Goal: Submit feedback/report problem

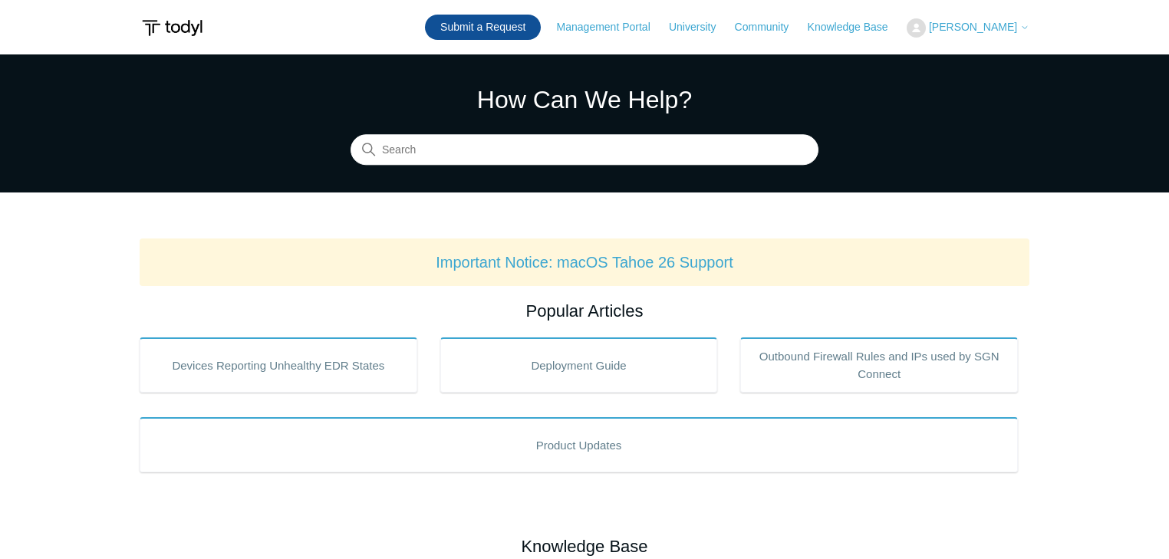
click at [531, 27] on link "Submit a Request" at bounding box center [483, 27] width 116 height 25
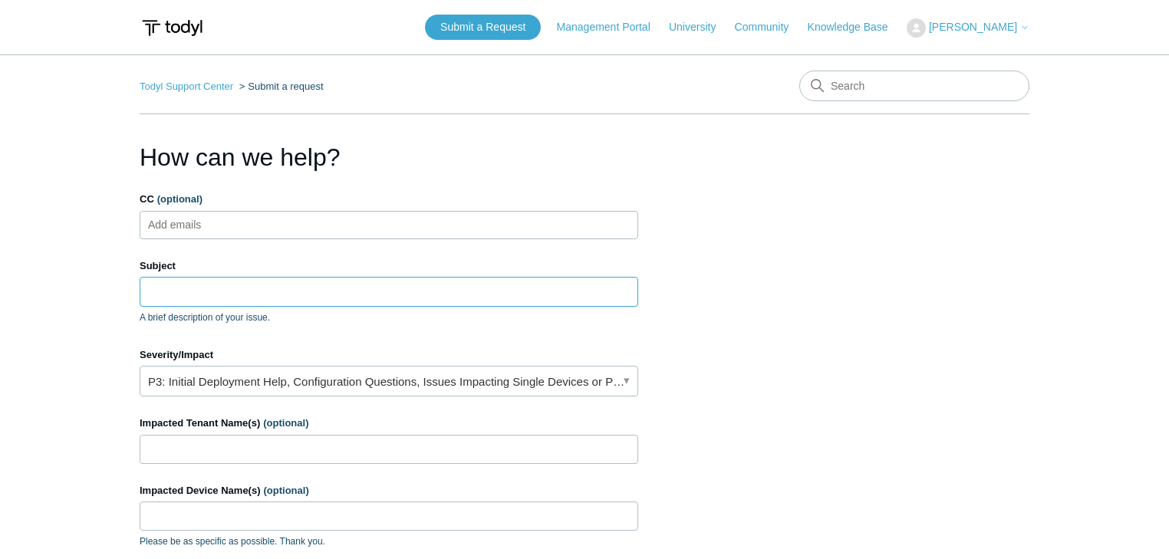
click at [194, 295] on input "Subject" at bounding box center [389, 291] width 499 height 29
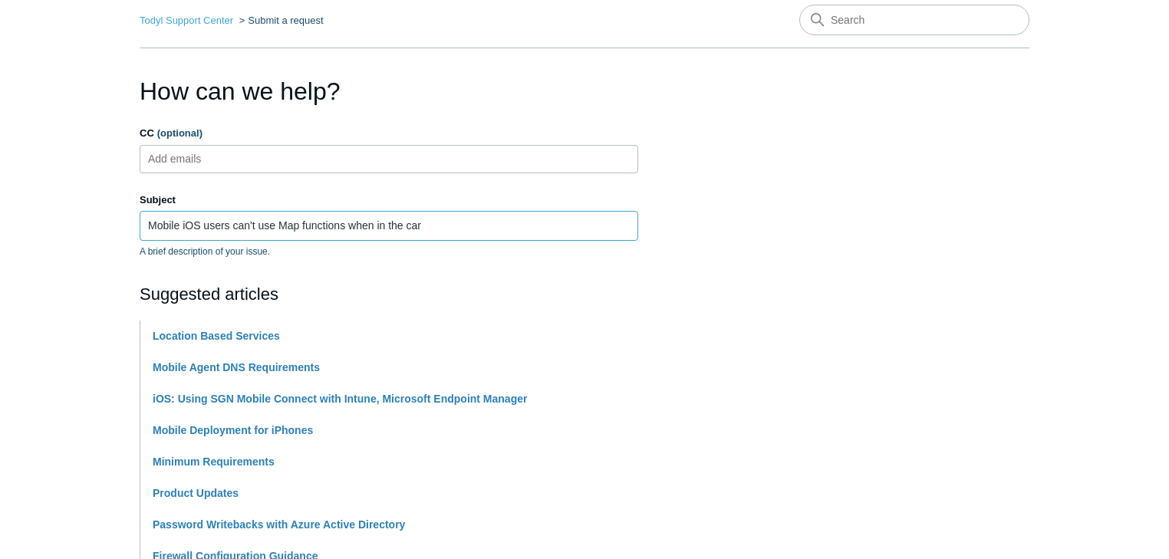
scroll to position [307, 0]
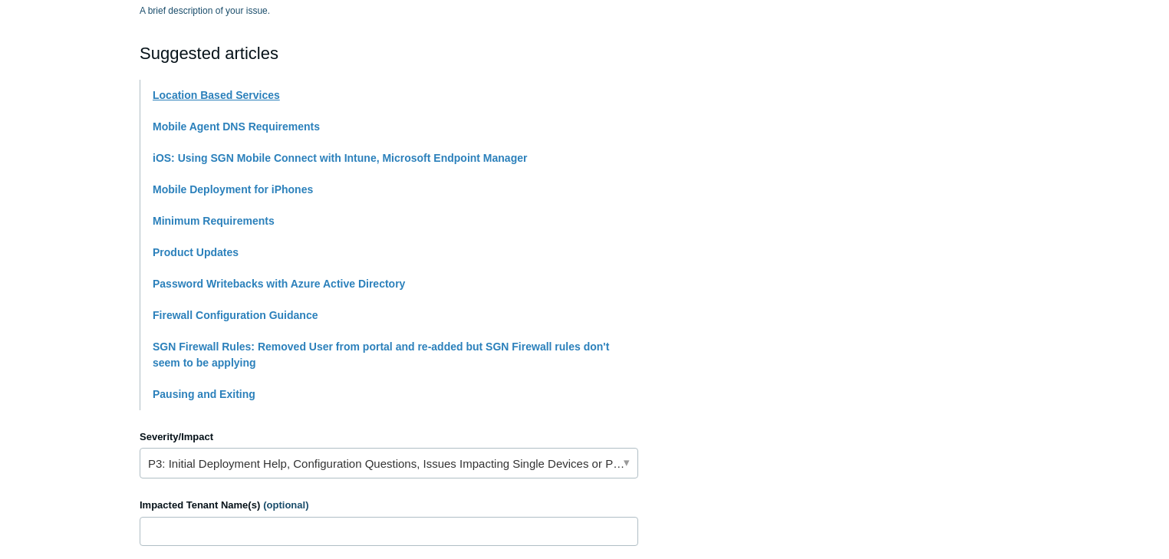
type input "Mobile iOS users can't use Map functions when in the car"
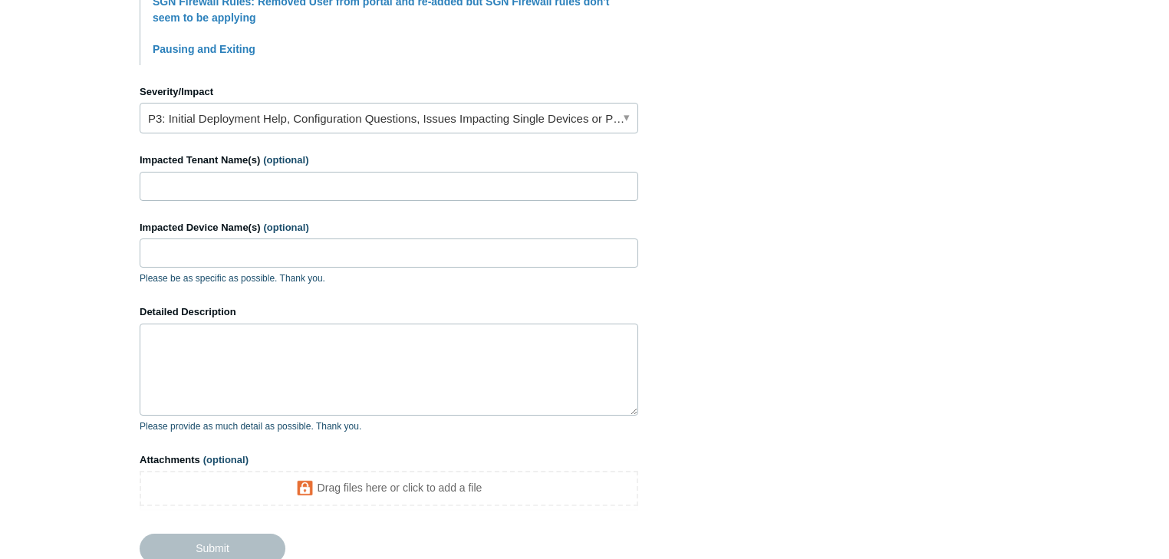
scroll to position [716, 0]
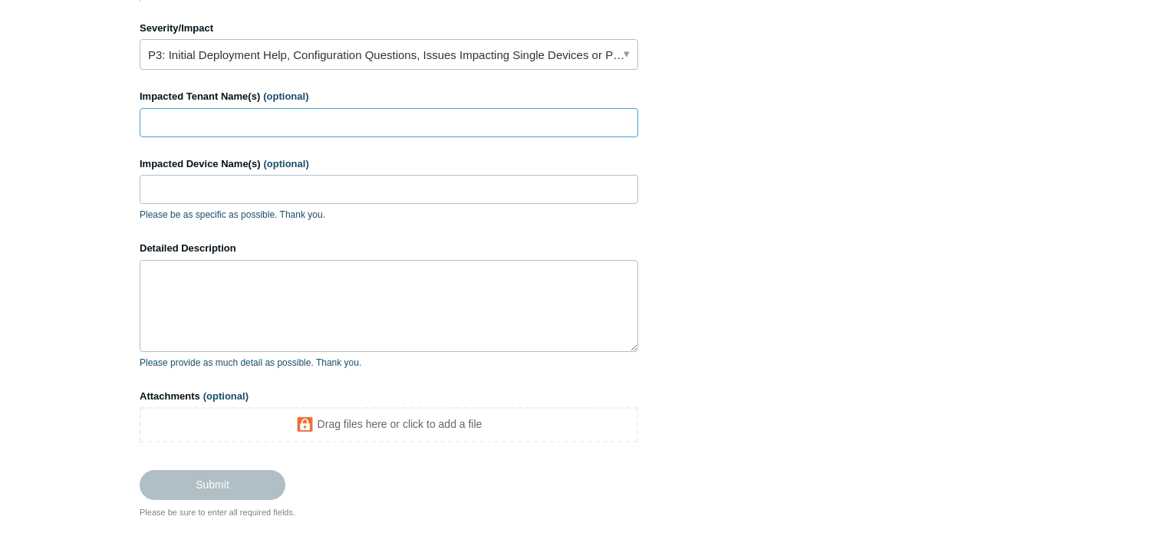
click at [211, 125] on input "Impacted Tenant Name(s) (optional)" at bounding box center [389, 122] width 499 height 29
type input "LectureLinx"
type input "iPhones"
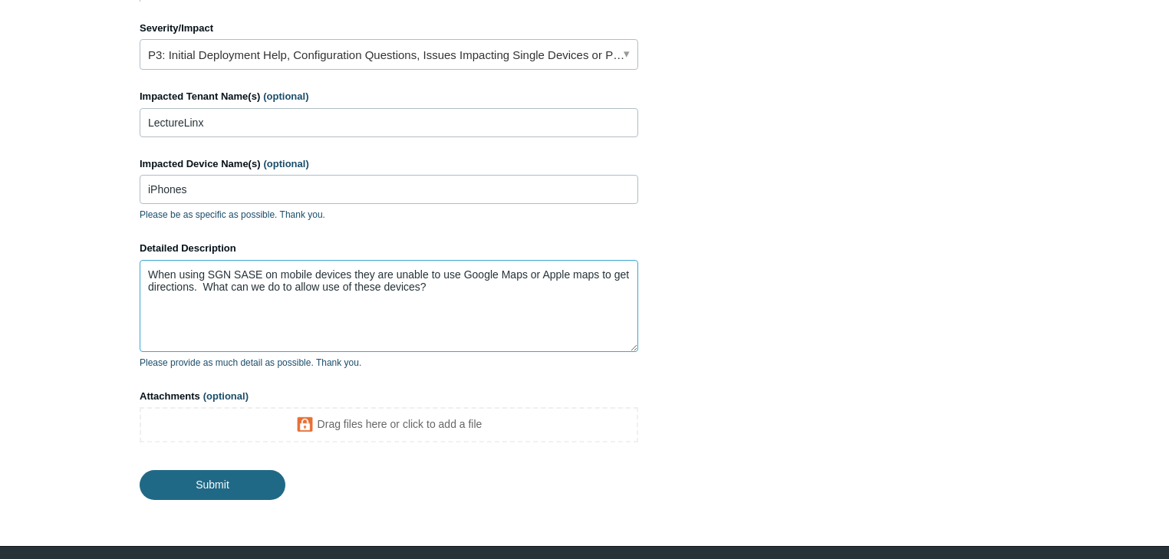
type textarea "When using SGN SASE on mobile devices they are unable to use Google Maps or App…"
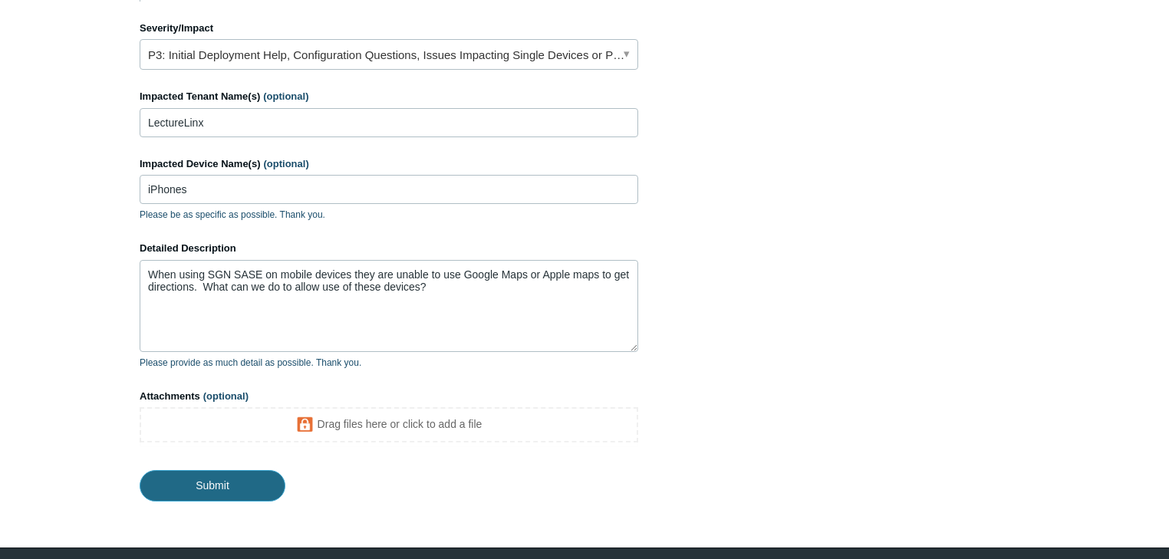
click at [229, 479] on input "Submit" at bounding box center [213, 485] width 146 height 31
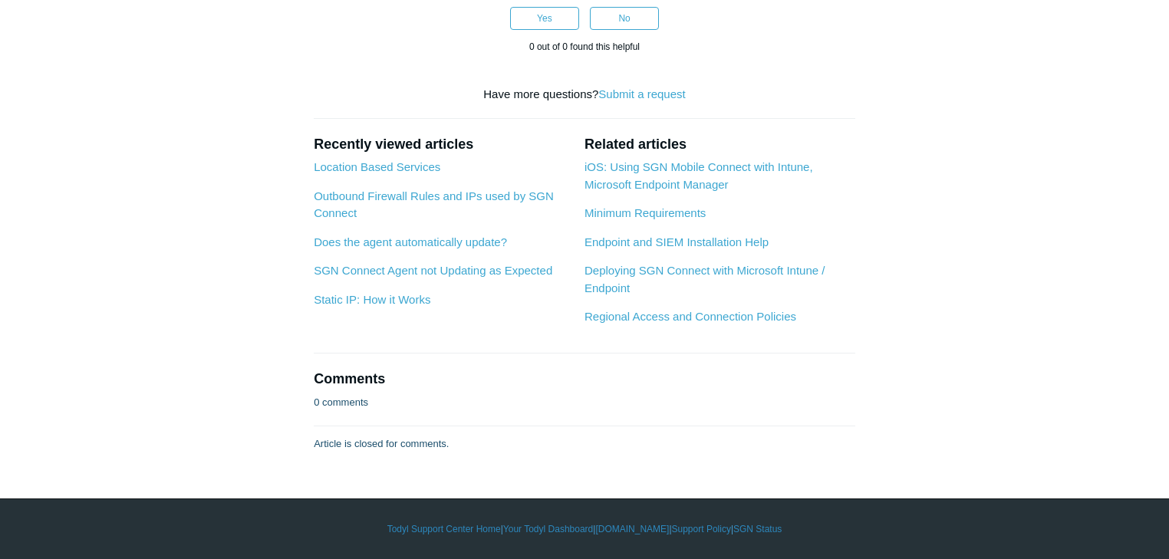
scroll to position [2761, 0]
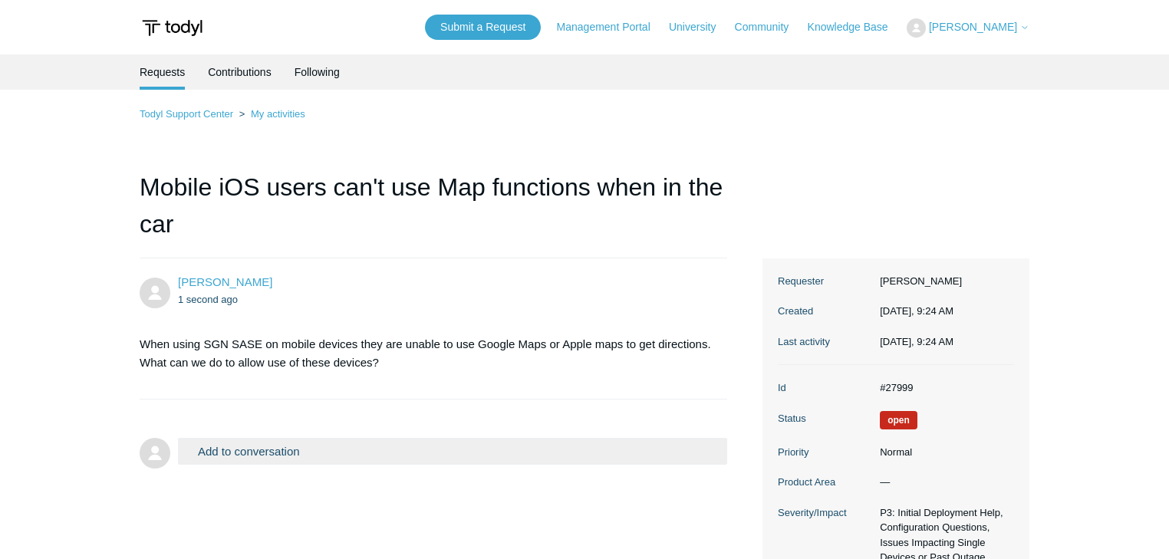
click at [267, 449] on button "Add to conversation" at bounding box center [452, 451] width 549 height 27
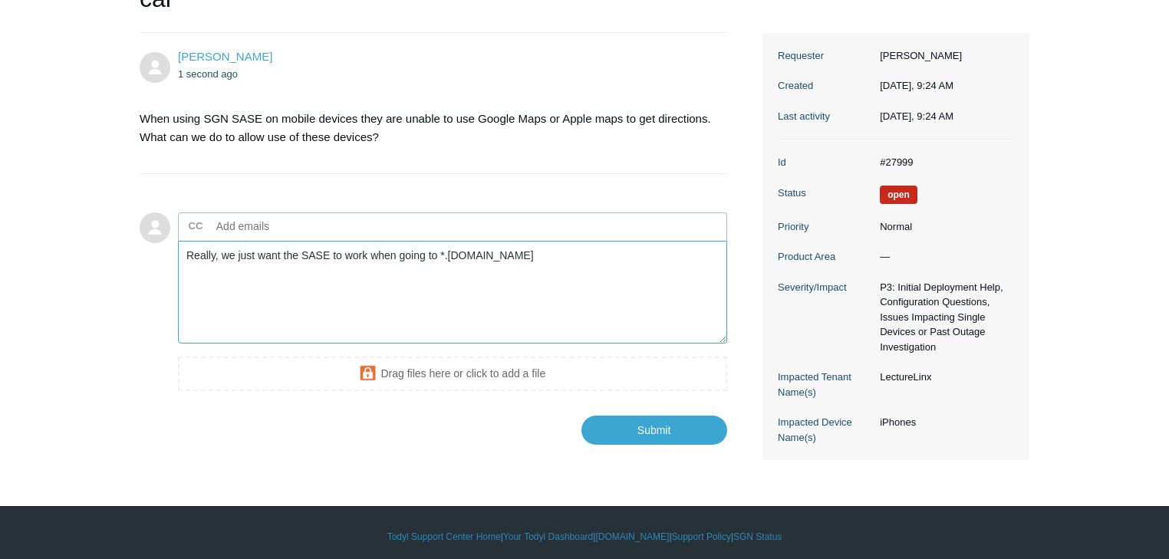
scroll to position [233, 0]
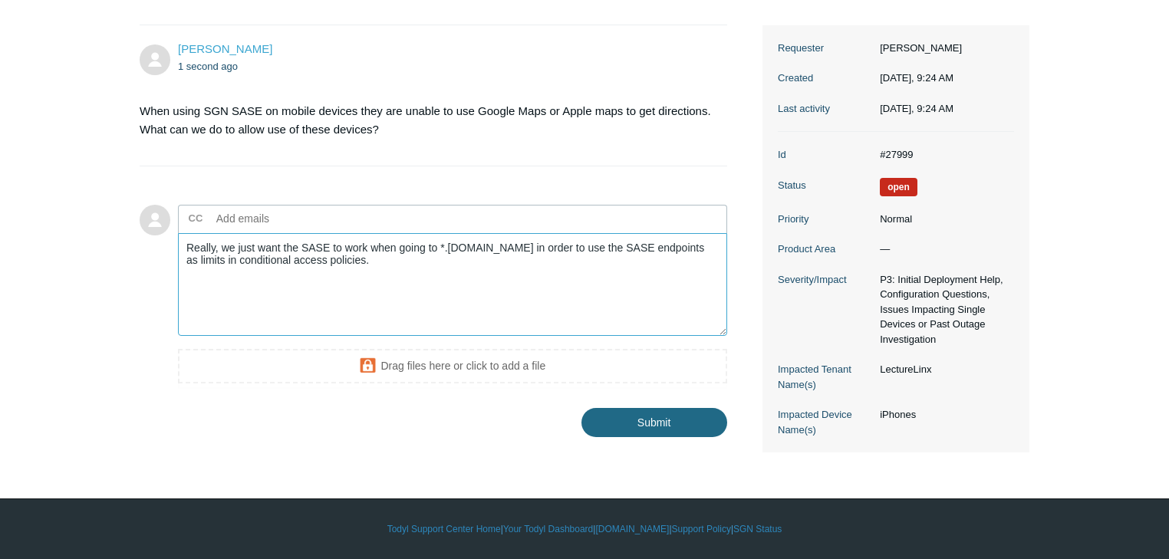
type textarea "Really, we just want the SASE to work when going to *.[DOMAIN_NAME] in order to…"
click at [656, 425] on input "Submit" at bounding box center [654, 423] width 146 height 31
